Goal: Navigation & Orientation: Find specific page/section

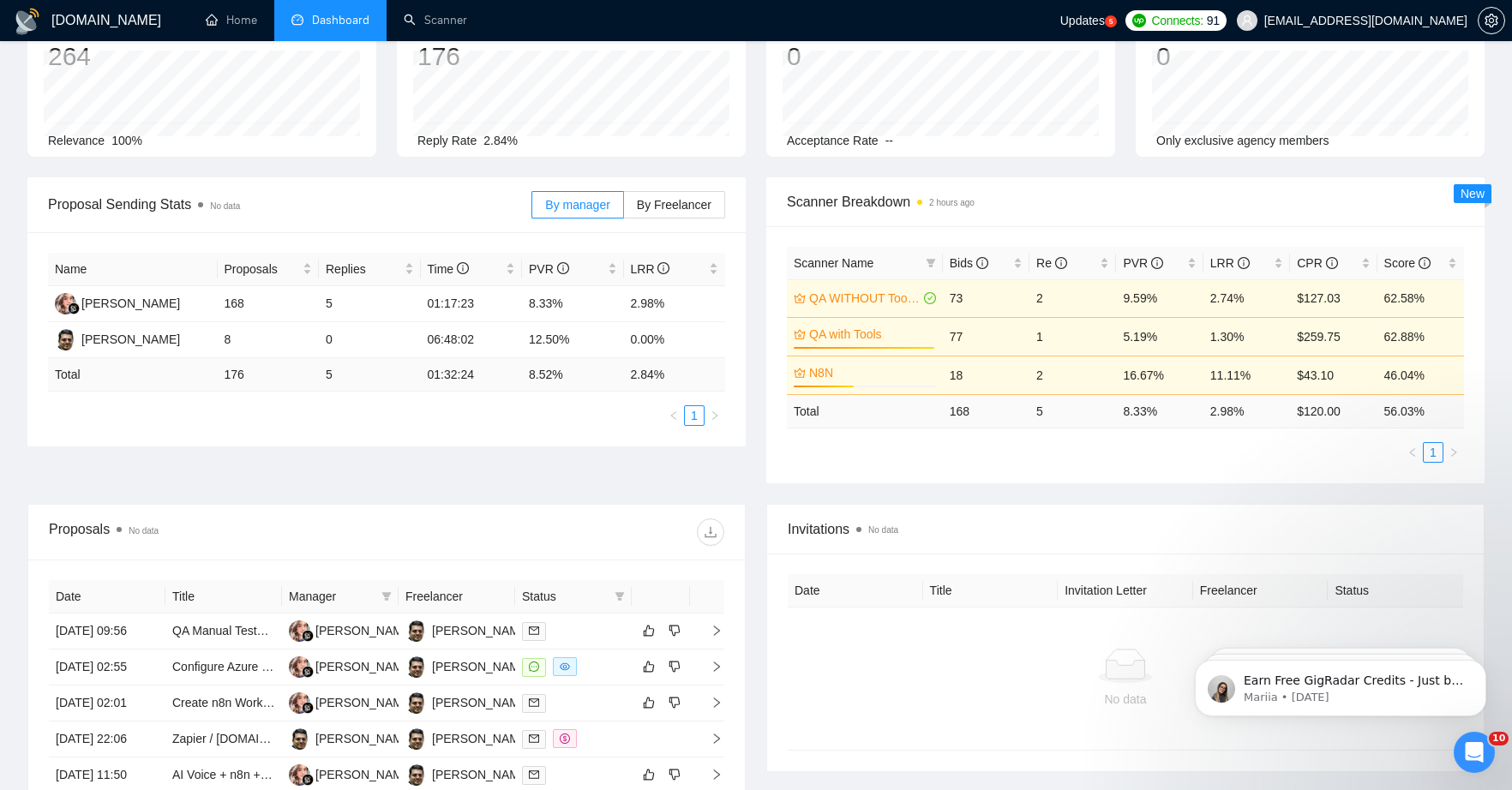
scroll to position [125, 0]
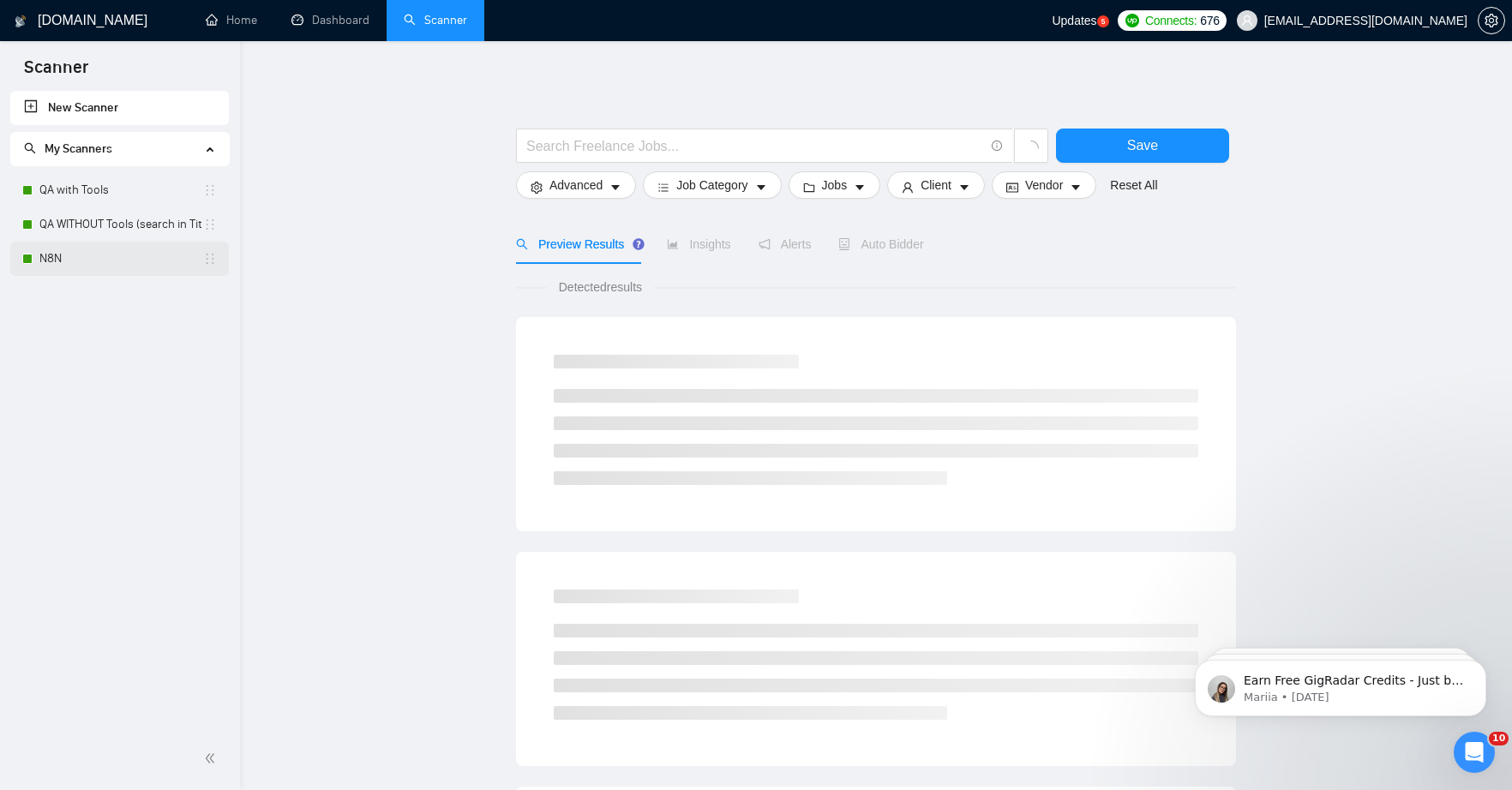
click at [98, 251] on link "N8N" at bounding box center [121, 259] width 164 height 34
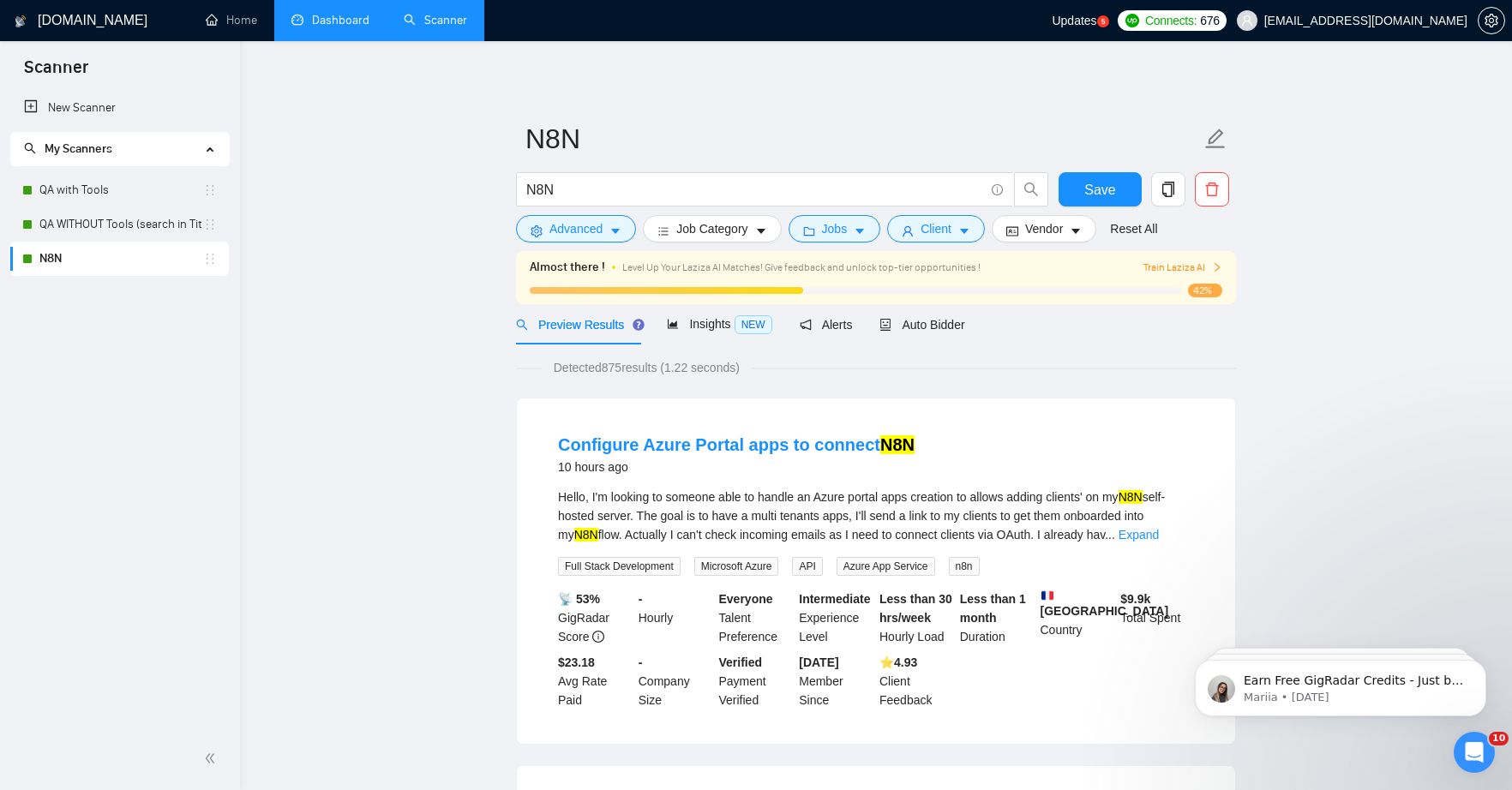
click at [341, 22] on link "Dashboard" at bounding box center [330, 20] width 78 height 14
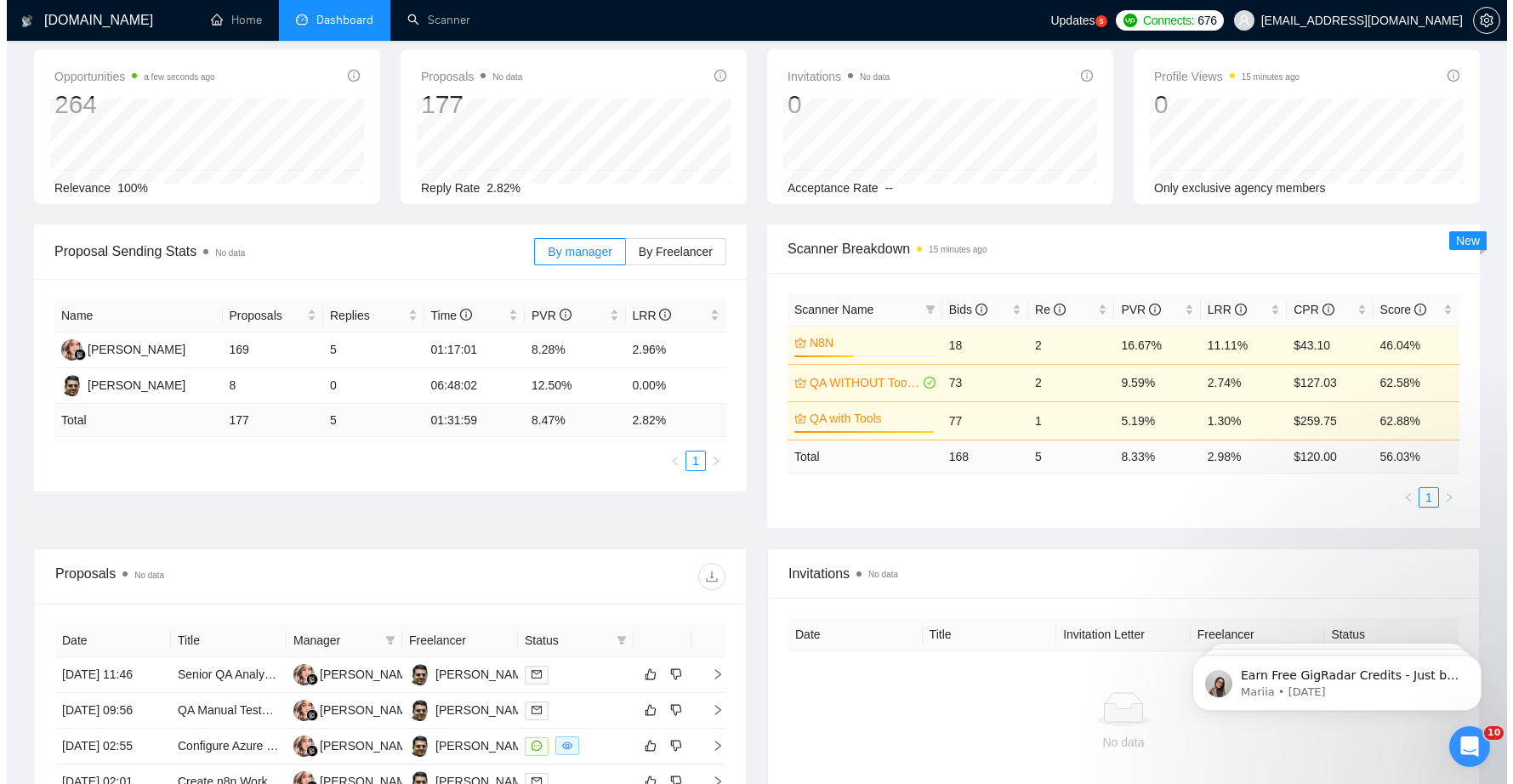
scroll to position [163, 0]
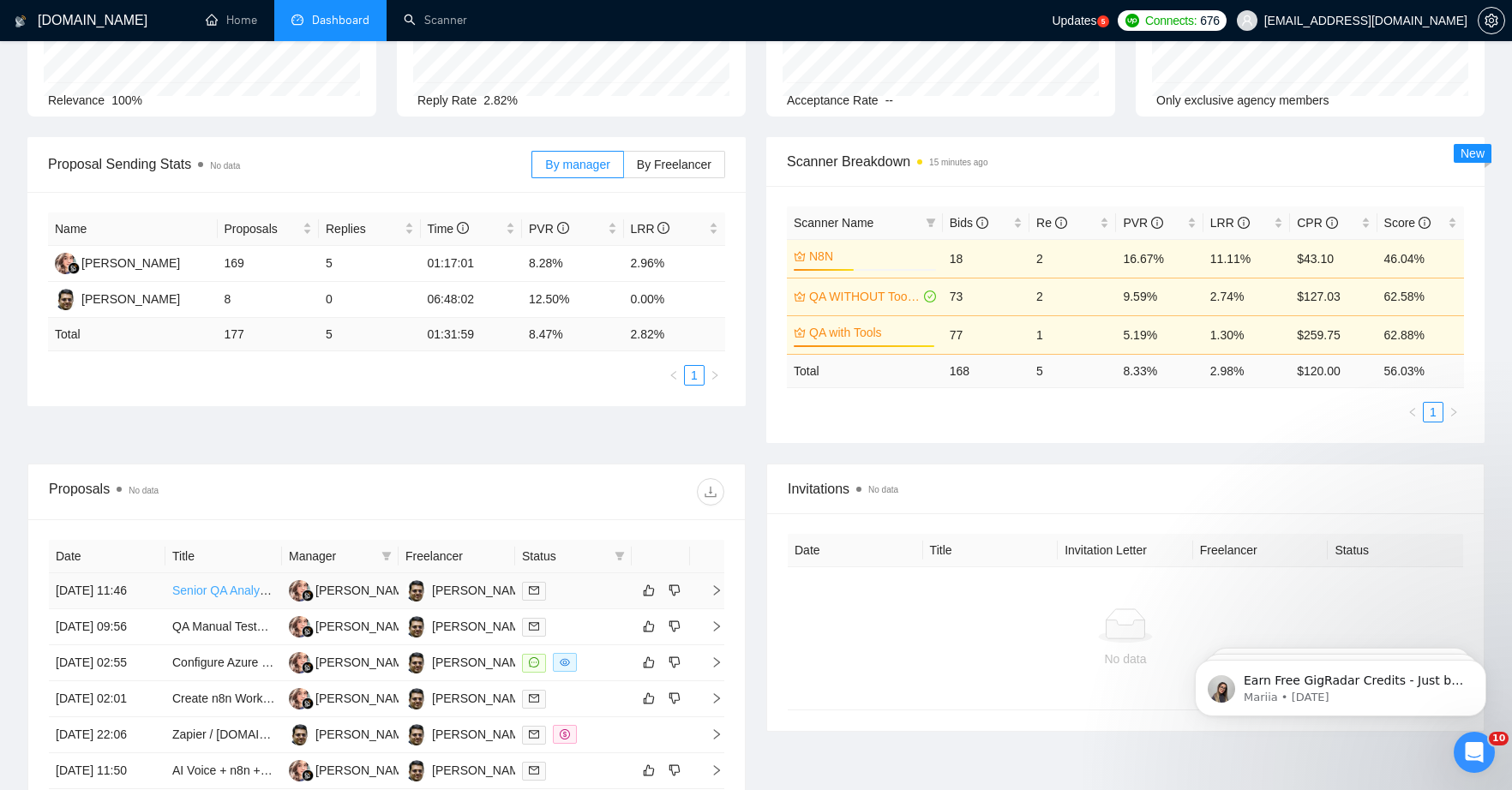
click at [225, 598] on link "Senior QA Analyst – Functional & Automation" at bounding box center [293, 590] width 240 height 13
